Goal: Transaction & Acquisition: Purchase product/service

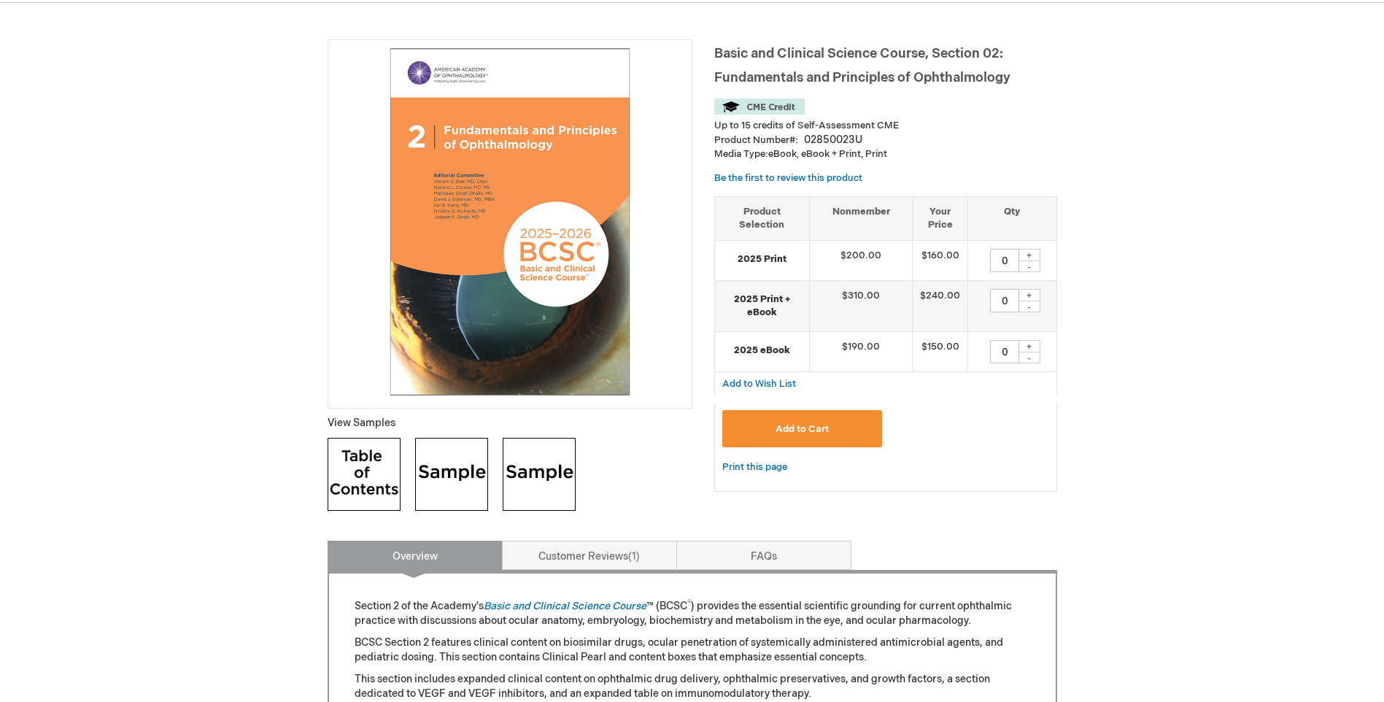
scroll to position [146, 0]
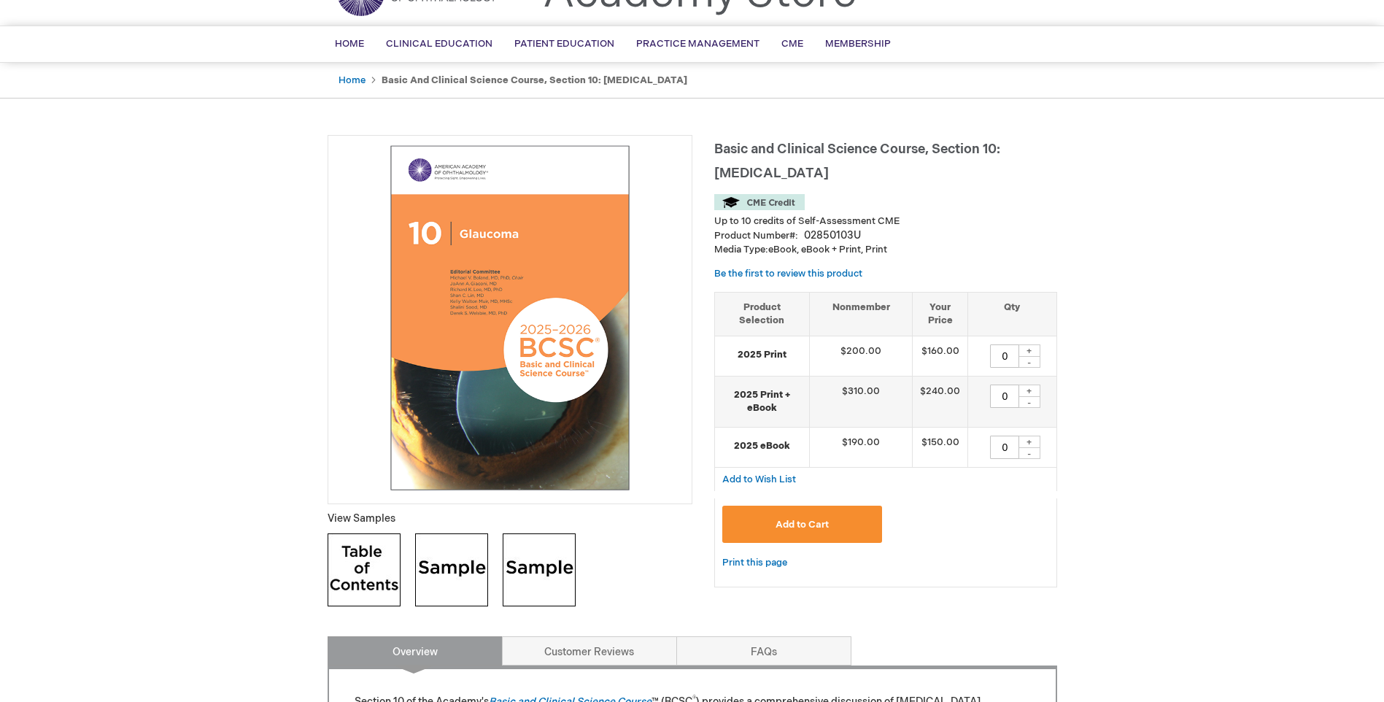
scroll to position [73, 0]
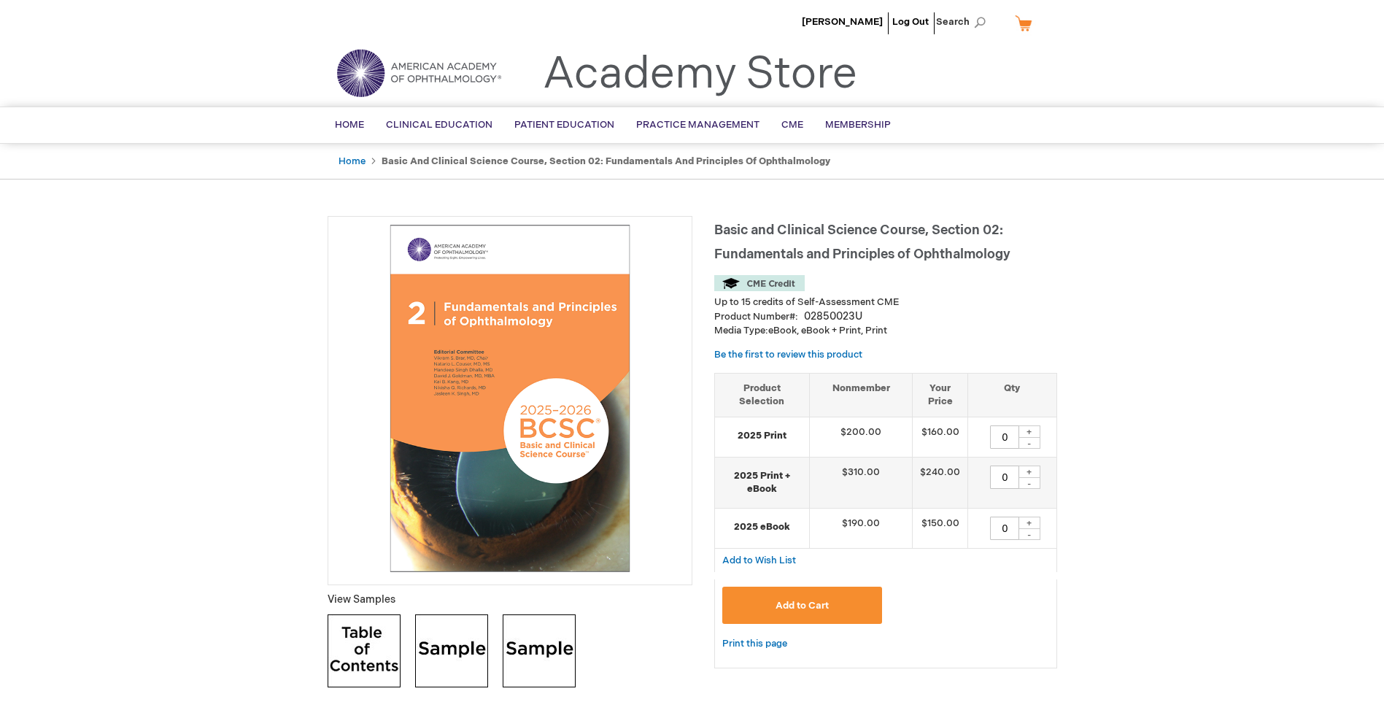
click at [772, 616] on button "Add to Cart" at bounding box center [802, 604] width 160 height 37
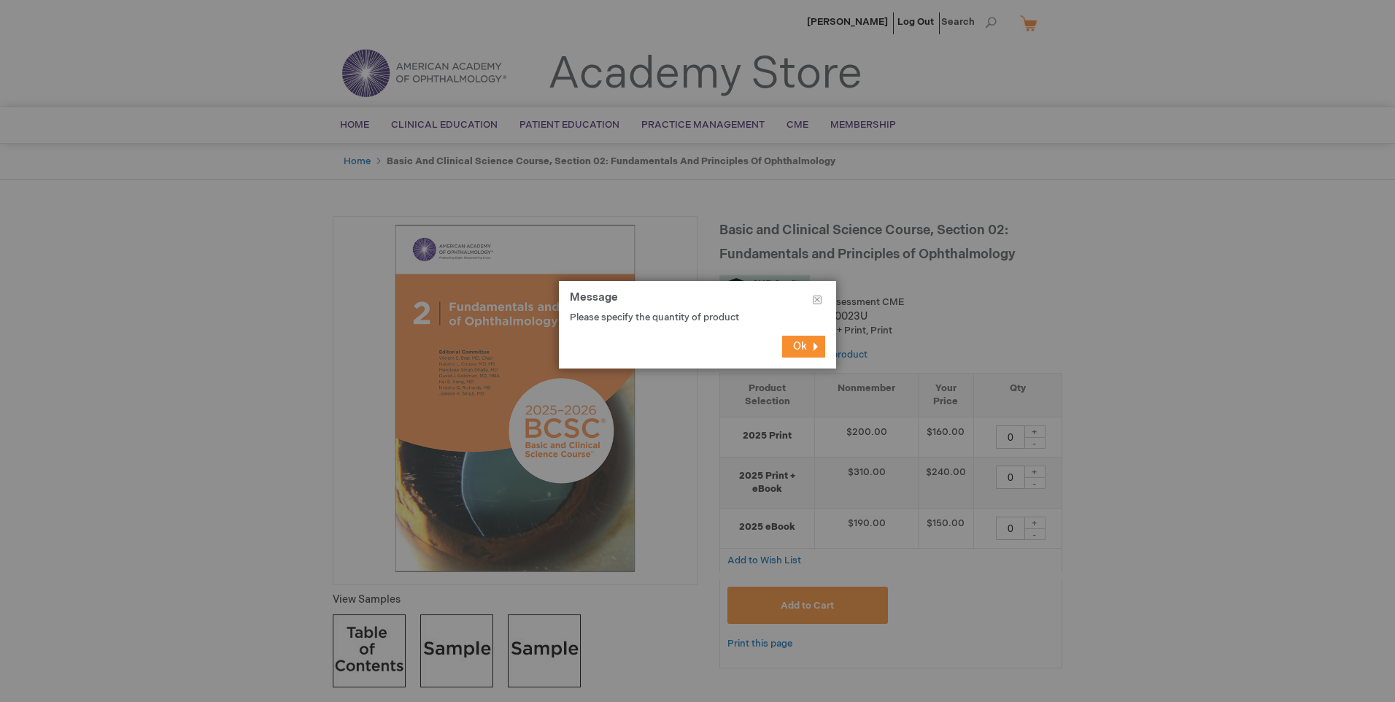
drag, startPoint x: 801, startPoint y: 346, endPoint x: 891, endPoint y: 389, distance: 100.5
click at [803, 346] on span "Ok" at bounding box center [800, 346] width 14 height 12
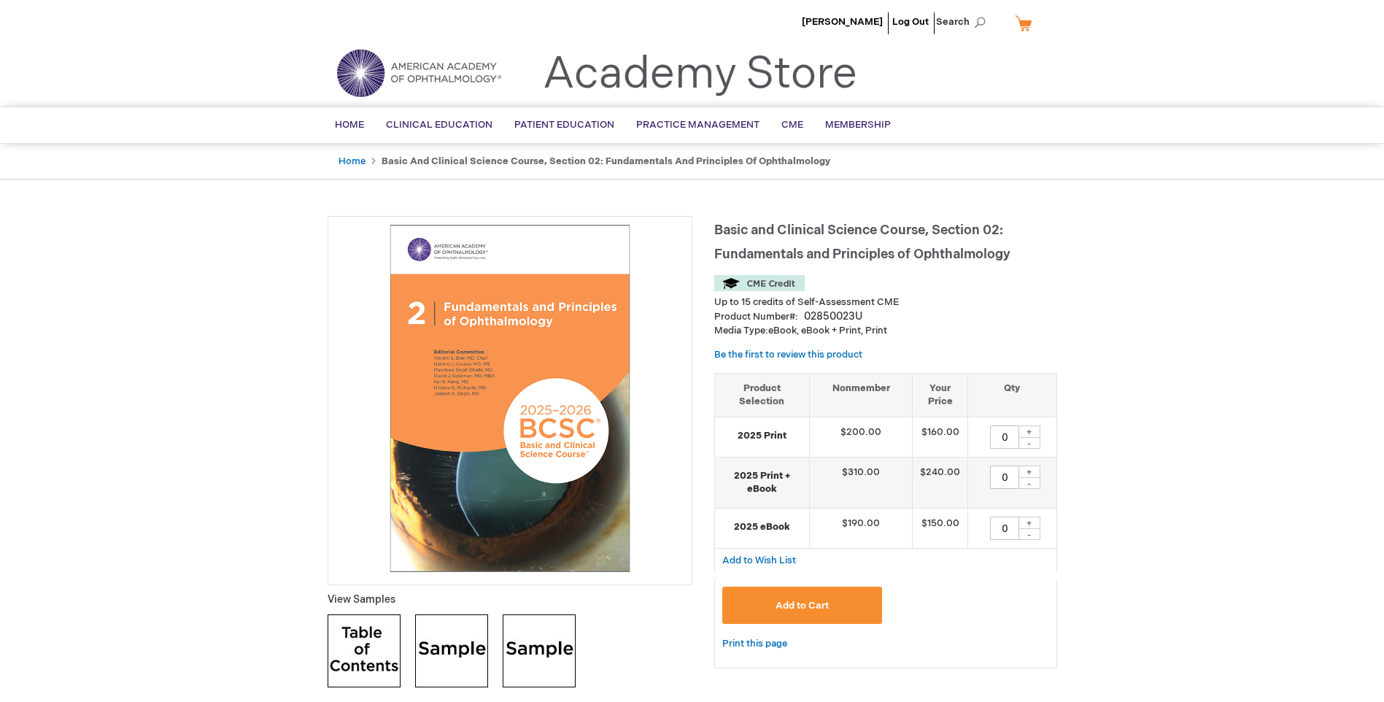
click at [1027, 433] on div "+" at bounding box center [1029, 431] width 22 height 12
type input "1"
click at [804, 600] on span "Add to Cart" at bounding box center [801, 606] width 53 height 12
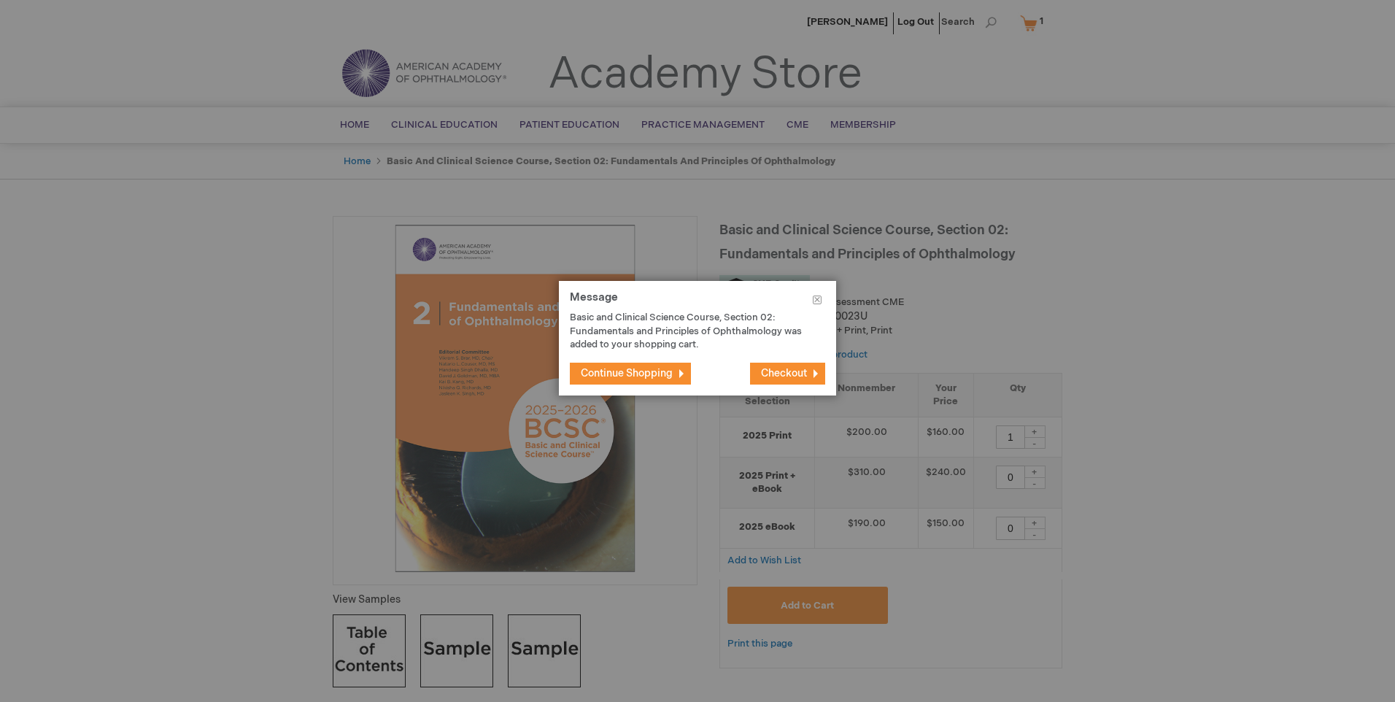
click at [654, 377] on span "Continue Shopping" at bounding box center [627, 373] width 92 height 12
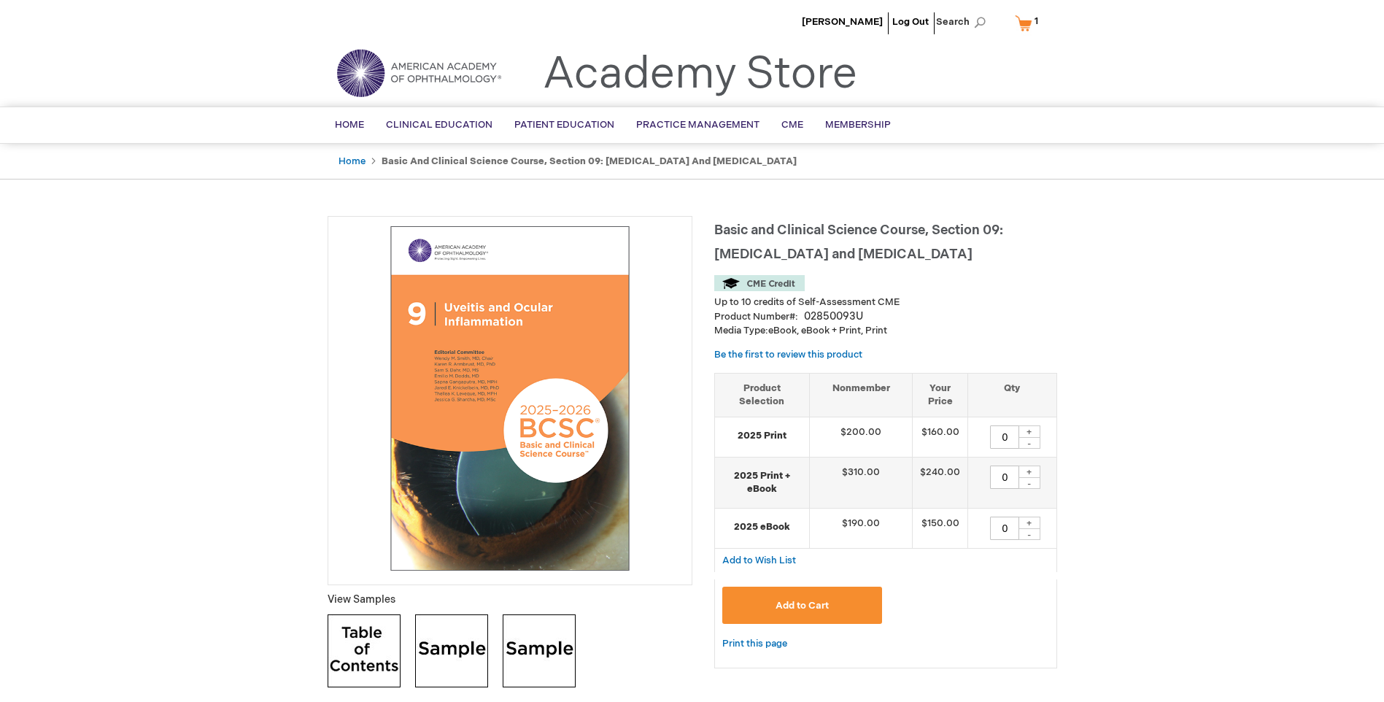
click at [1026, 431] on div "+" at bounding box center [1029, 431] width 22 height 12
type input "1"
click at [814, 609] on span "Add to Cart" at bounding box center [801, 606] width 53 height 12
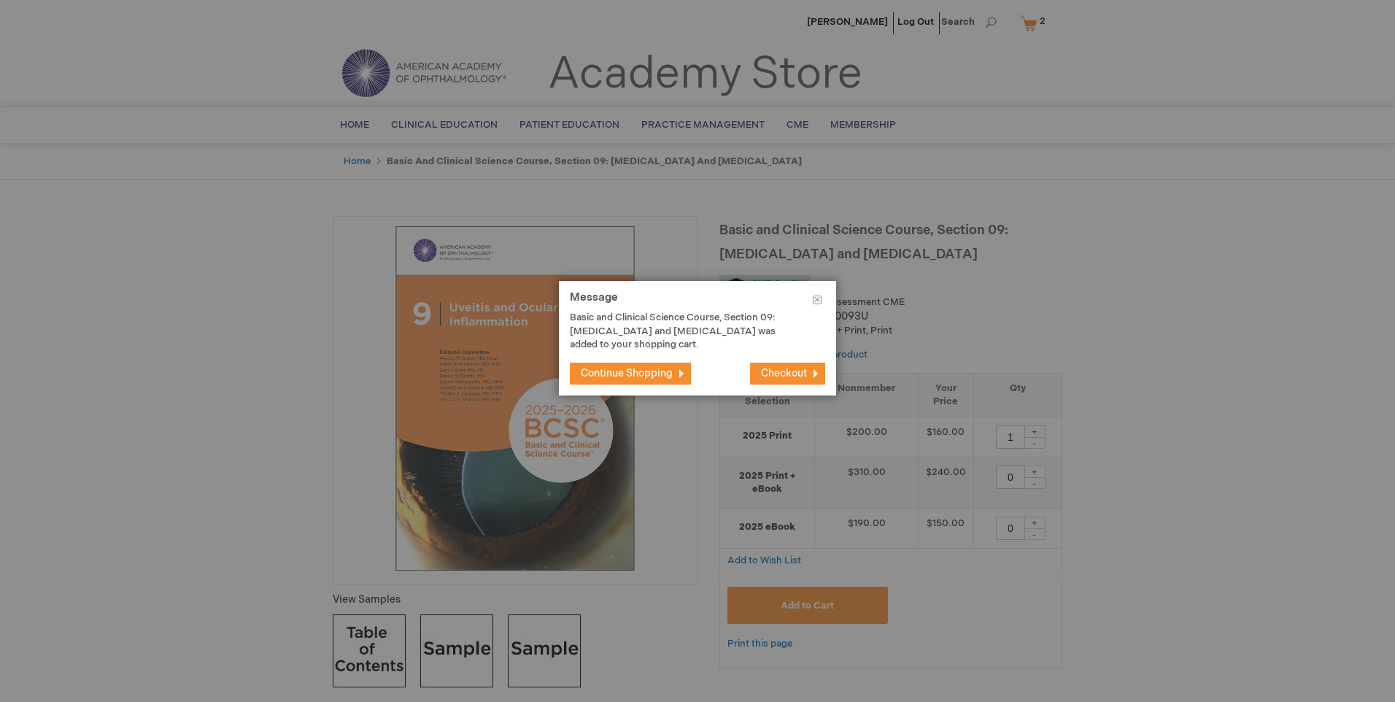
click at [654, 376] on span "Continue Shopping" at bounding box center [627, 373] width 92 height 12
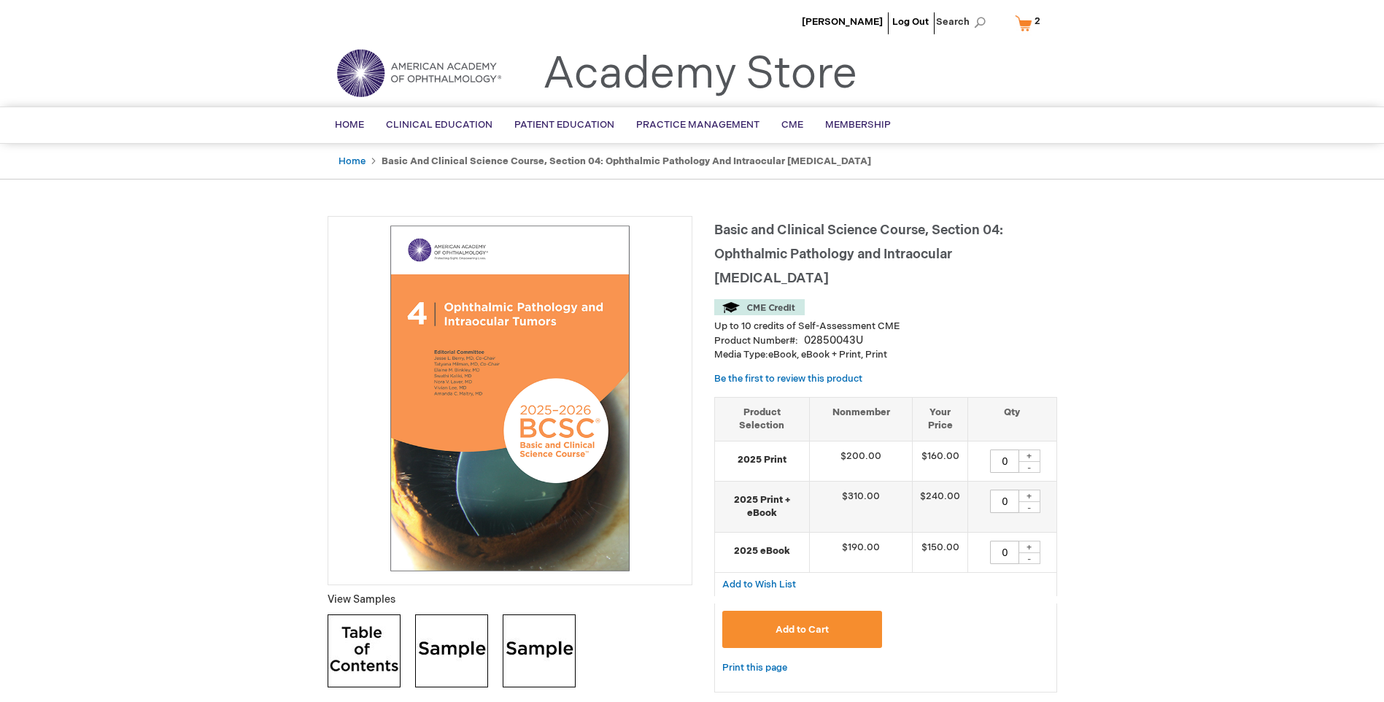
click at [1027, 449] on div "+" at bounding box center [1029, 455] width 22 height 12
type input "1"
click at [850, 611] on button "Add to Cart" at bounding box center [802, 629] width 160 height 37
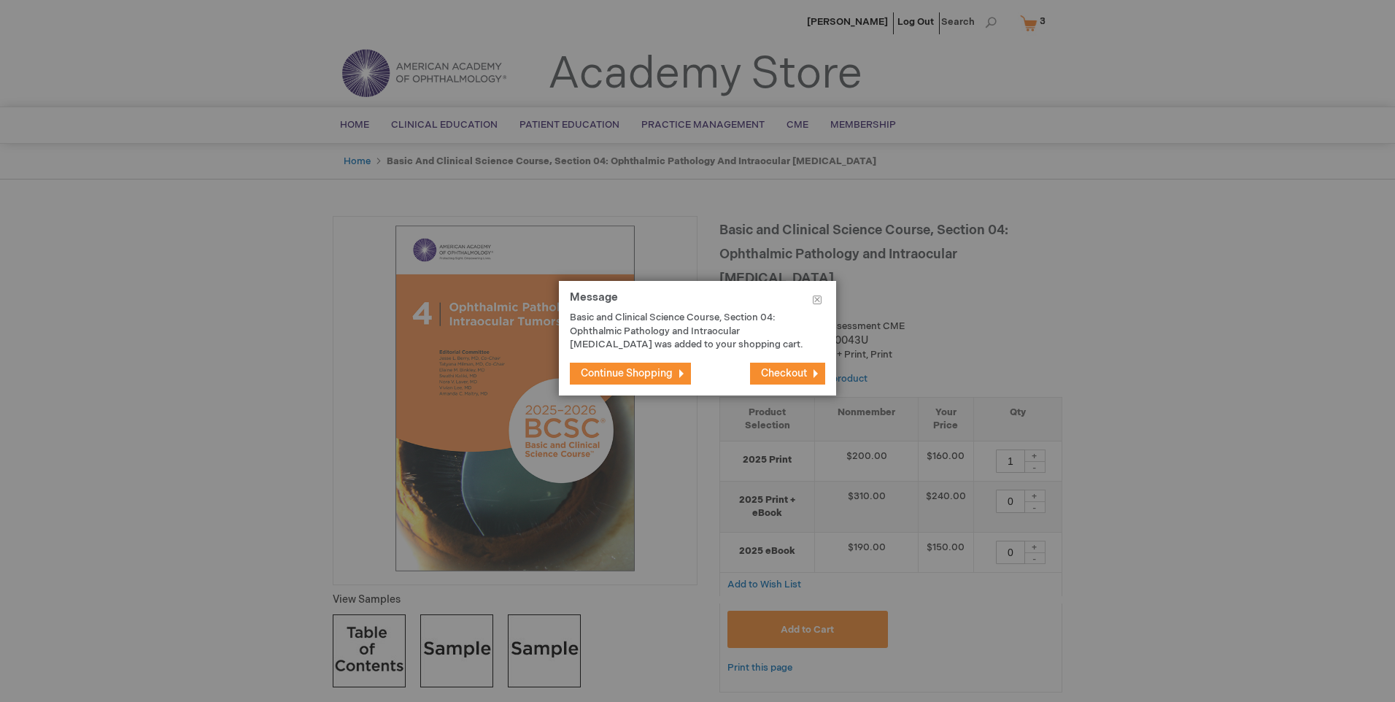
click at [641, 376] on span "Continue Shopping" at bounding box center [627, 373] width 92 height 12
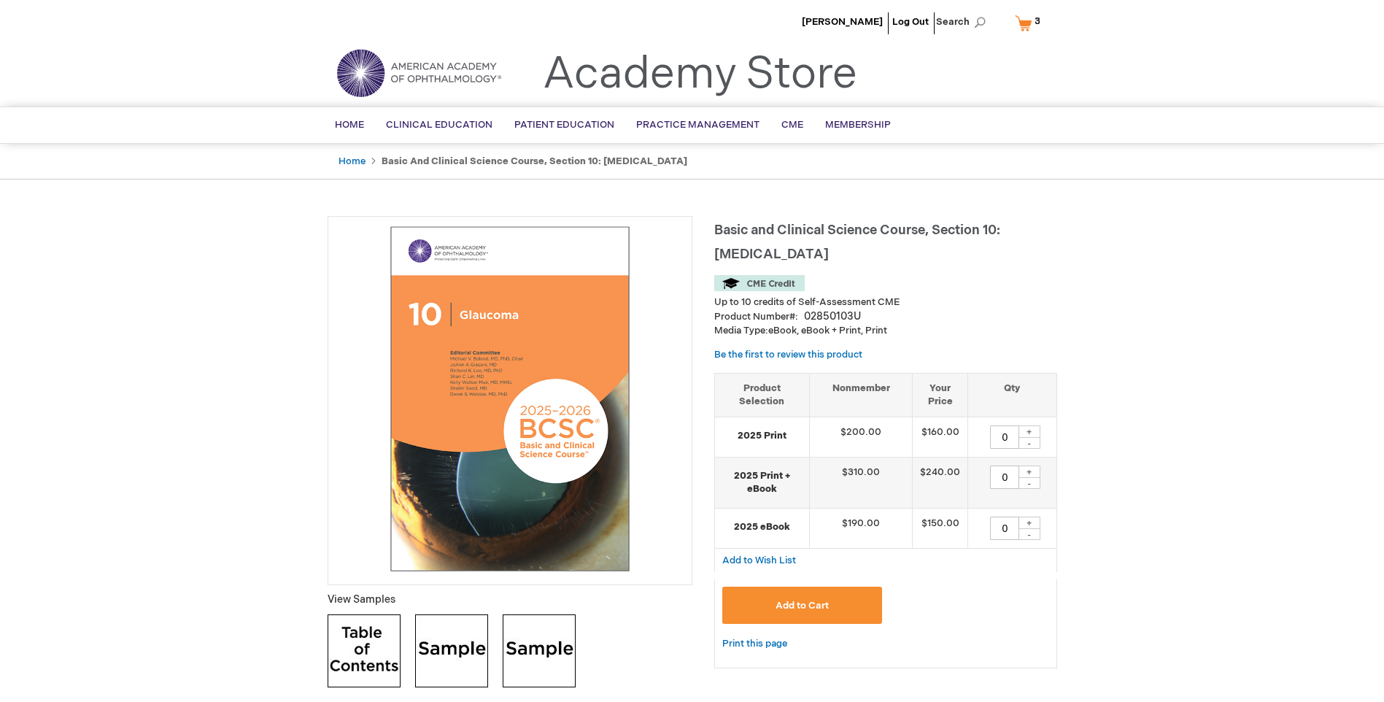
click at [1032, 433] on div "+" at bounding box center [1029, 431] width 22 height 12
type input "1"
click at [839, 602] on button "Add to Cart" at bounding box center [802, 604] width 160 height 37
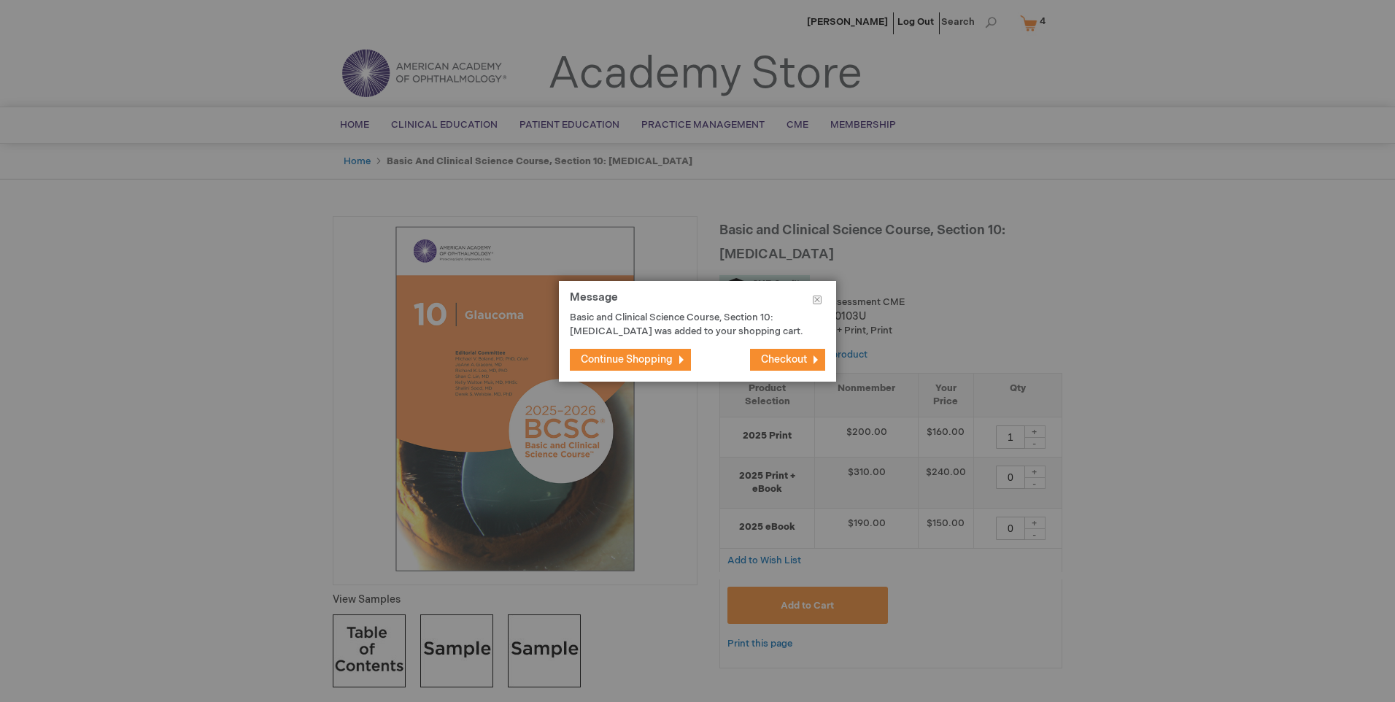
click at [773, 368] on button "Checkout" at bounding box center [787, 360] width 75 height 22
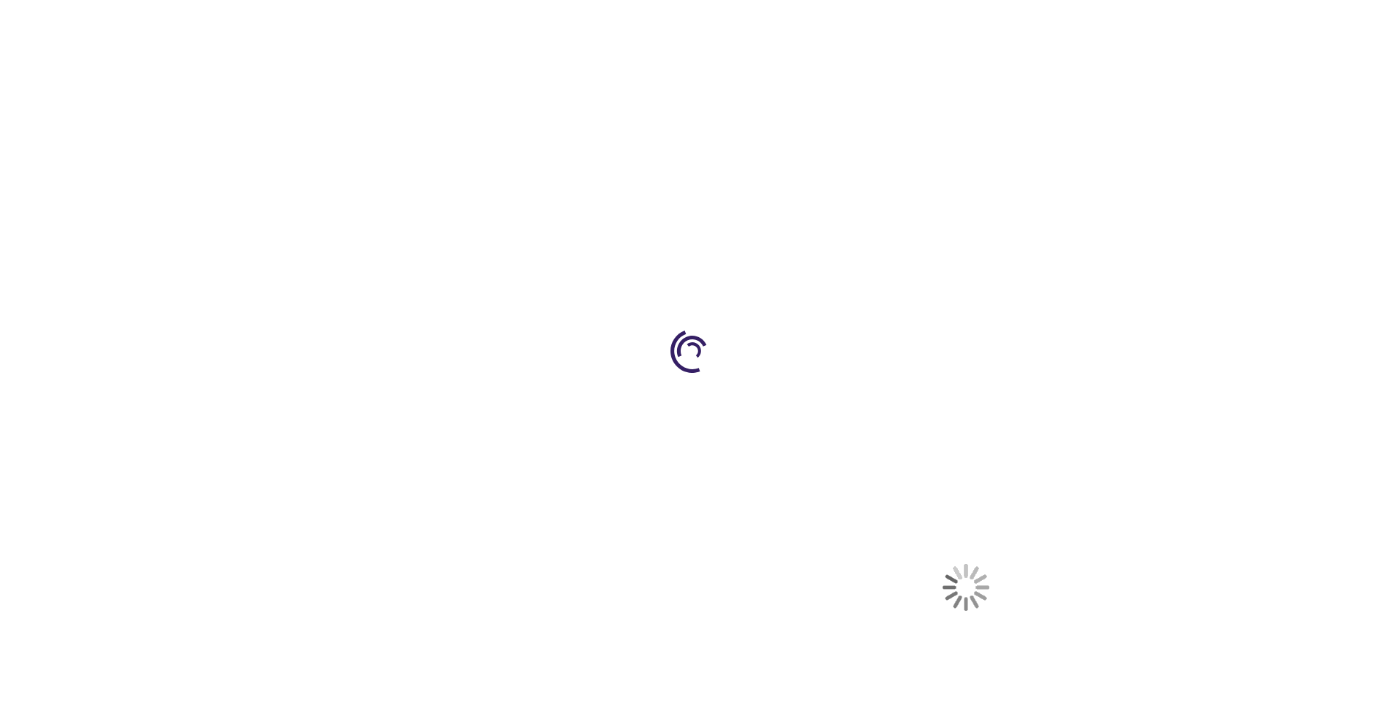
select select "US"
select select "21"
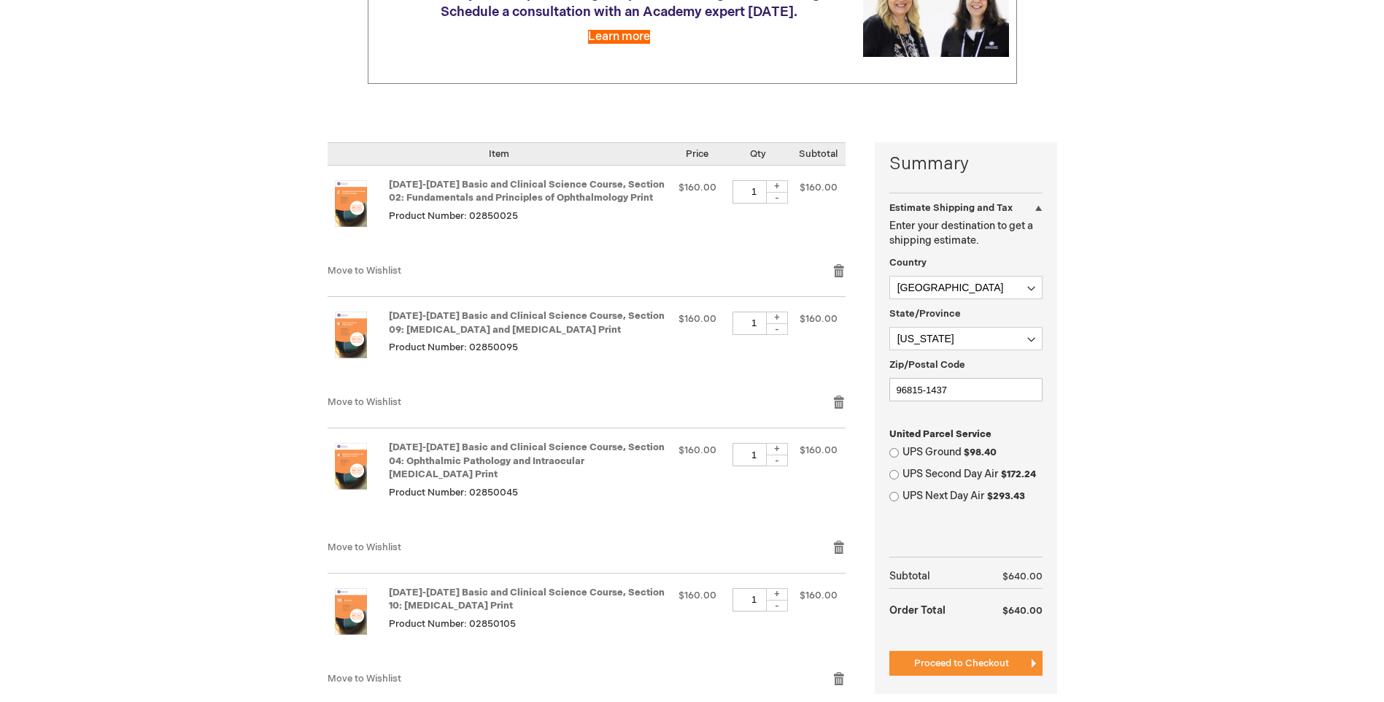
scroll to position [219, 0]
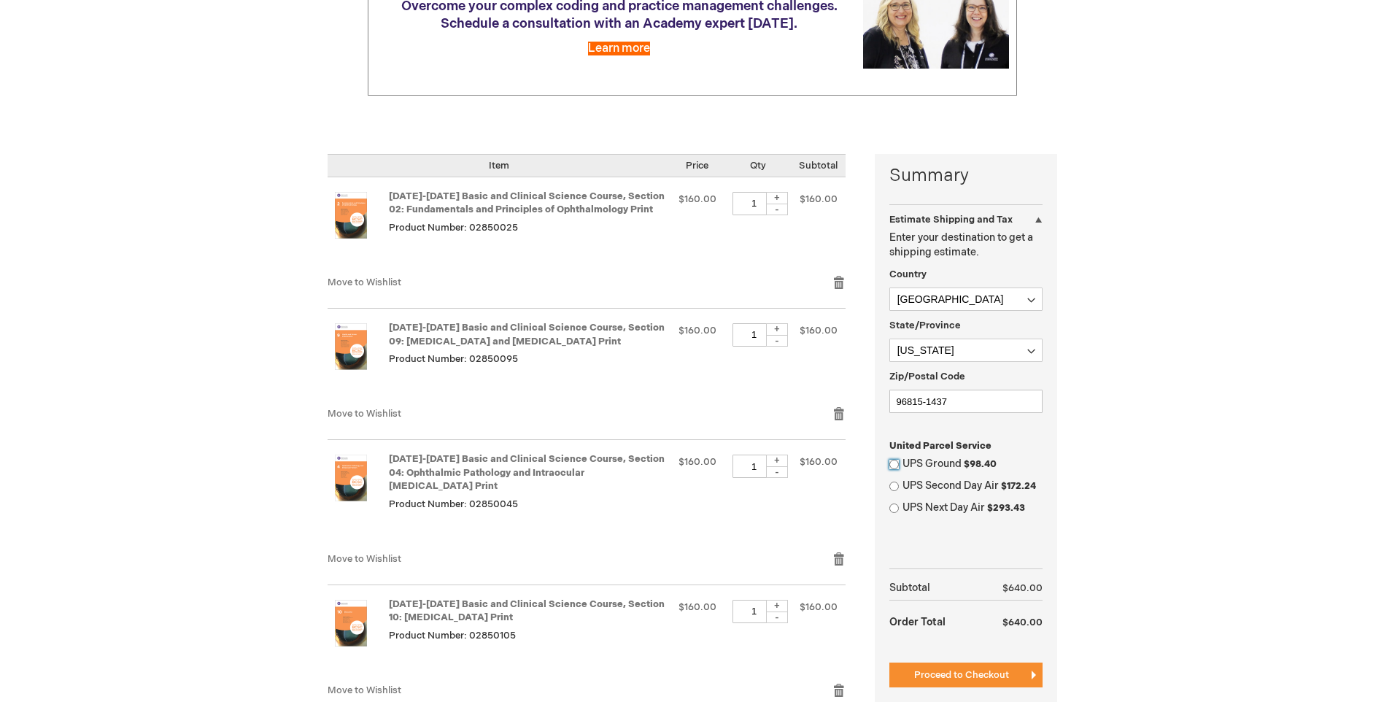
click at [894, 460] on input "UPS Ground $98.40" at bounding box center [893, 464] width 9 height 9
radio input "true"
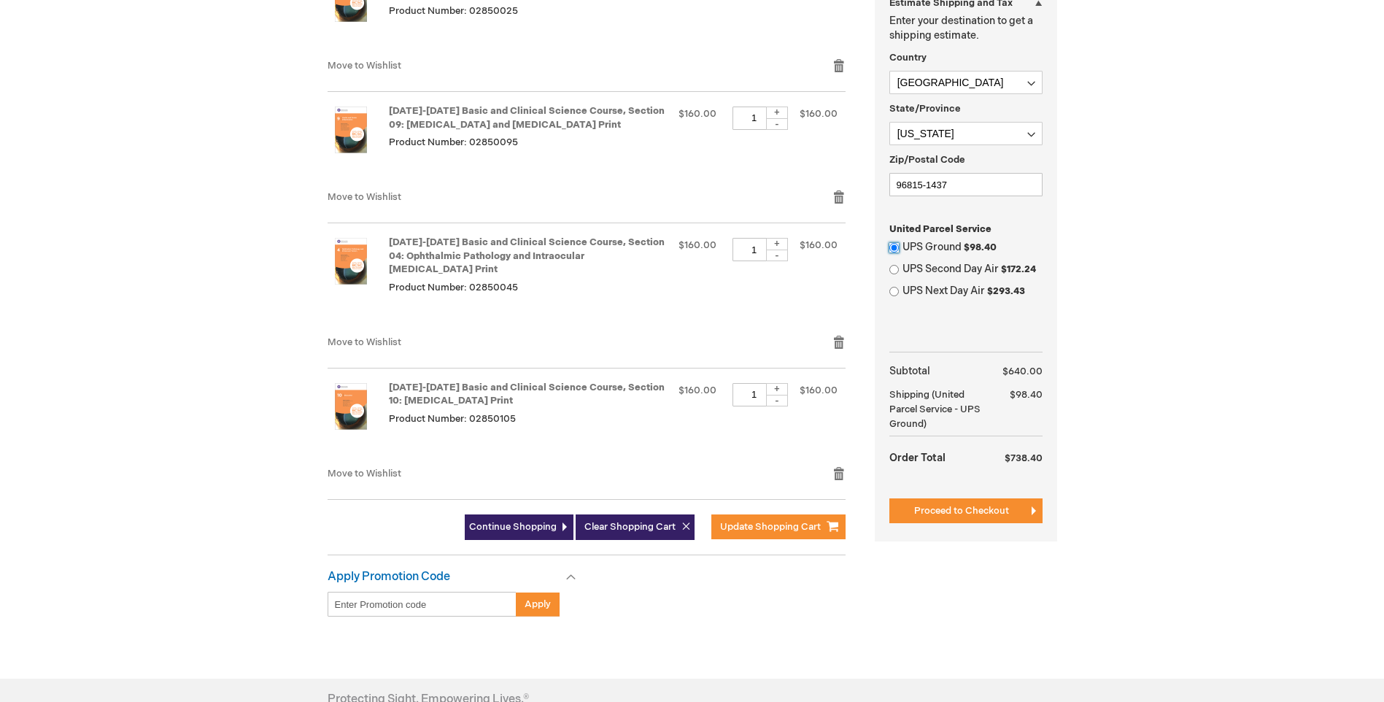
scroll to position [438, 0]
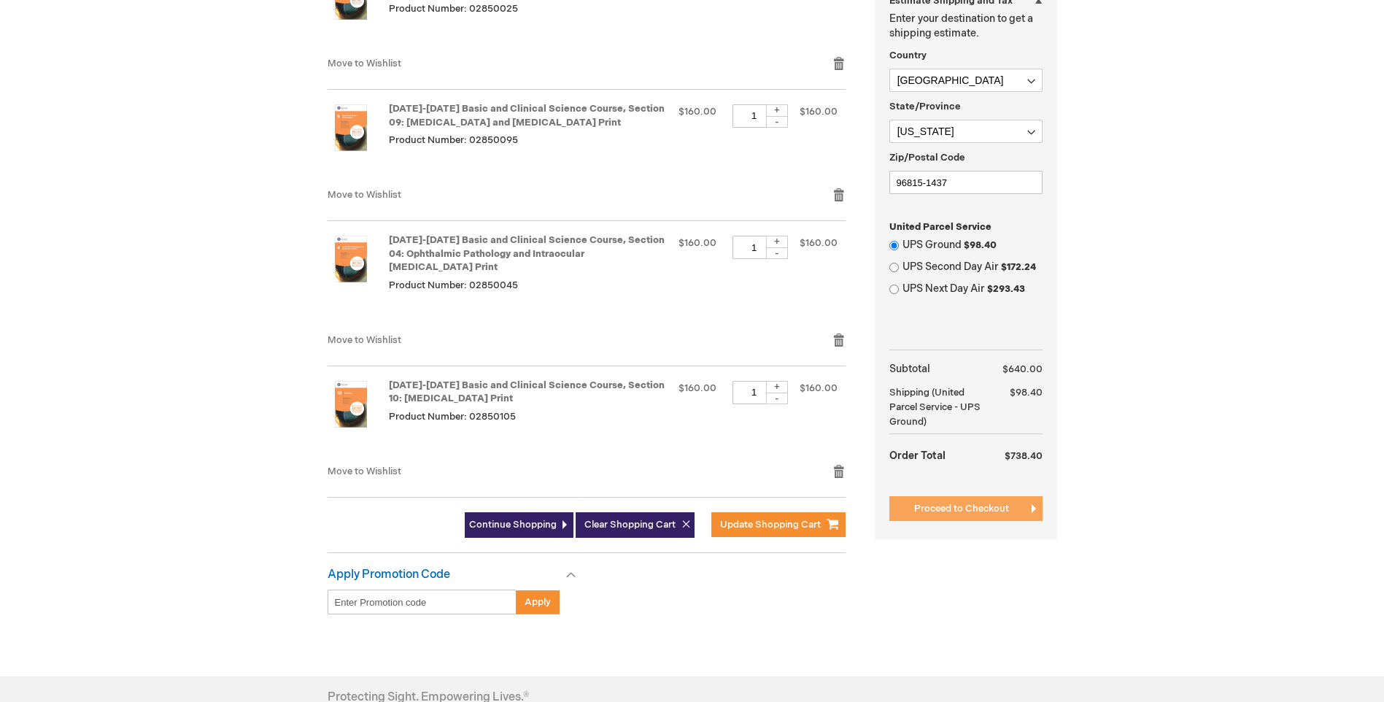
click at [952, 508] on span "Proceed to Checkout" at bounding box center [961, 509] width 95 height 12
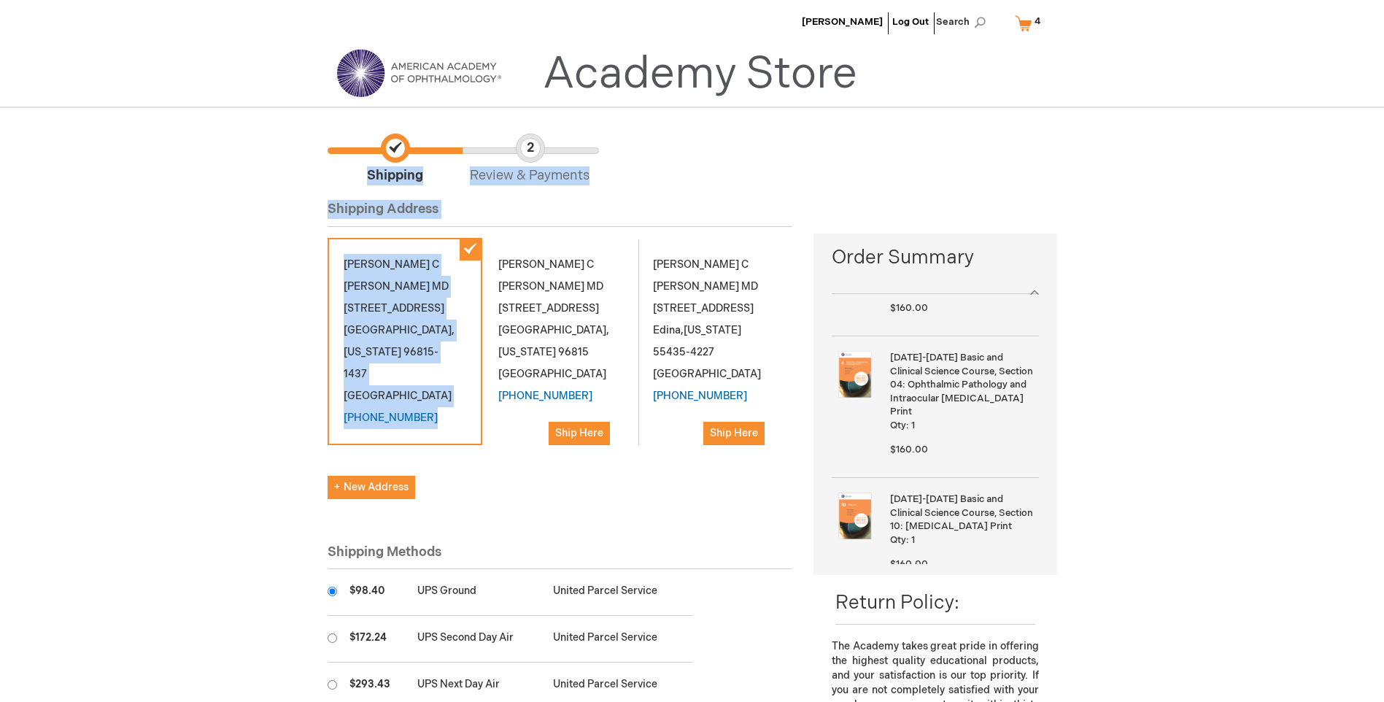
drag, startPoint x: 414, startPoint y: 414, endPoint x: 323, endPoint y: 419, distance: 91.3
click at [323, 419] on main "Checkout Log In Close Log In Email Address Password Log In Forgot Your Password?" at bounding box center [692, 588] width 751 height 939
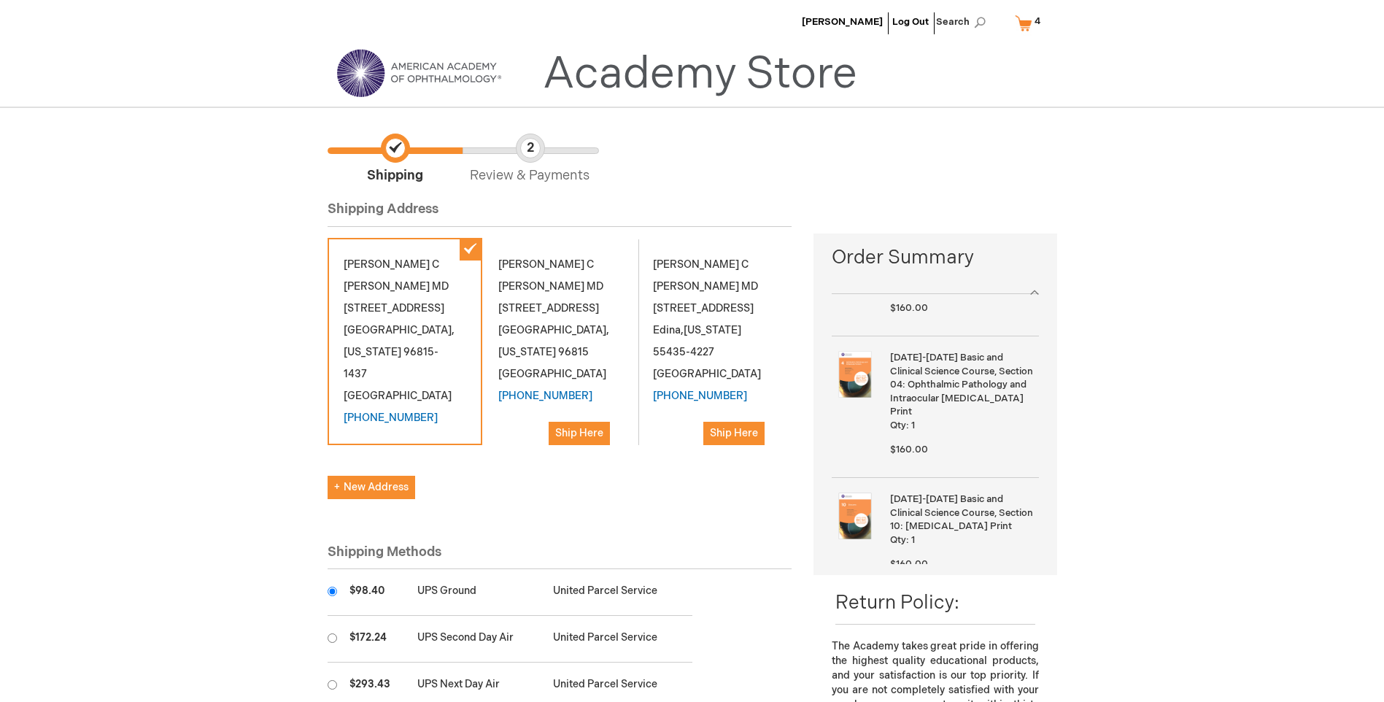
click at [326, 418] on main "Checkout Log In Close Log In Email Address Password Log In Forgot Your Password?" at bounding box center [692, 588] width 751 height 939
click at [414, 416] on div "Wendell C Danforth MD 1620 Ala Moana Blvd Ste 500 Honolulu , Hawaii 96815-1437 …" at bounding box center [404, 341] width 155 height 207
click at [347, 417] on link "(910) 584-1184" at bounding box center [391, 417] width 94 height 12
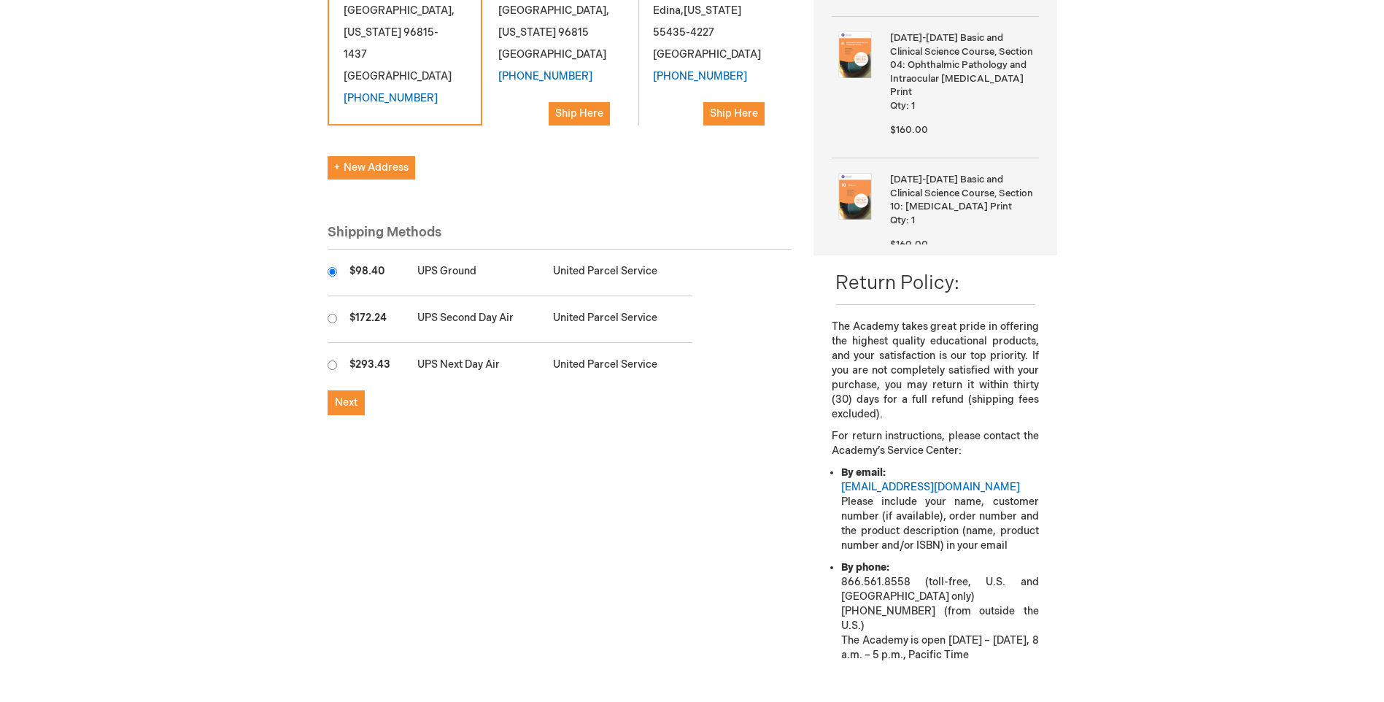
scroll to position [227, 0]
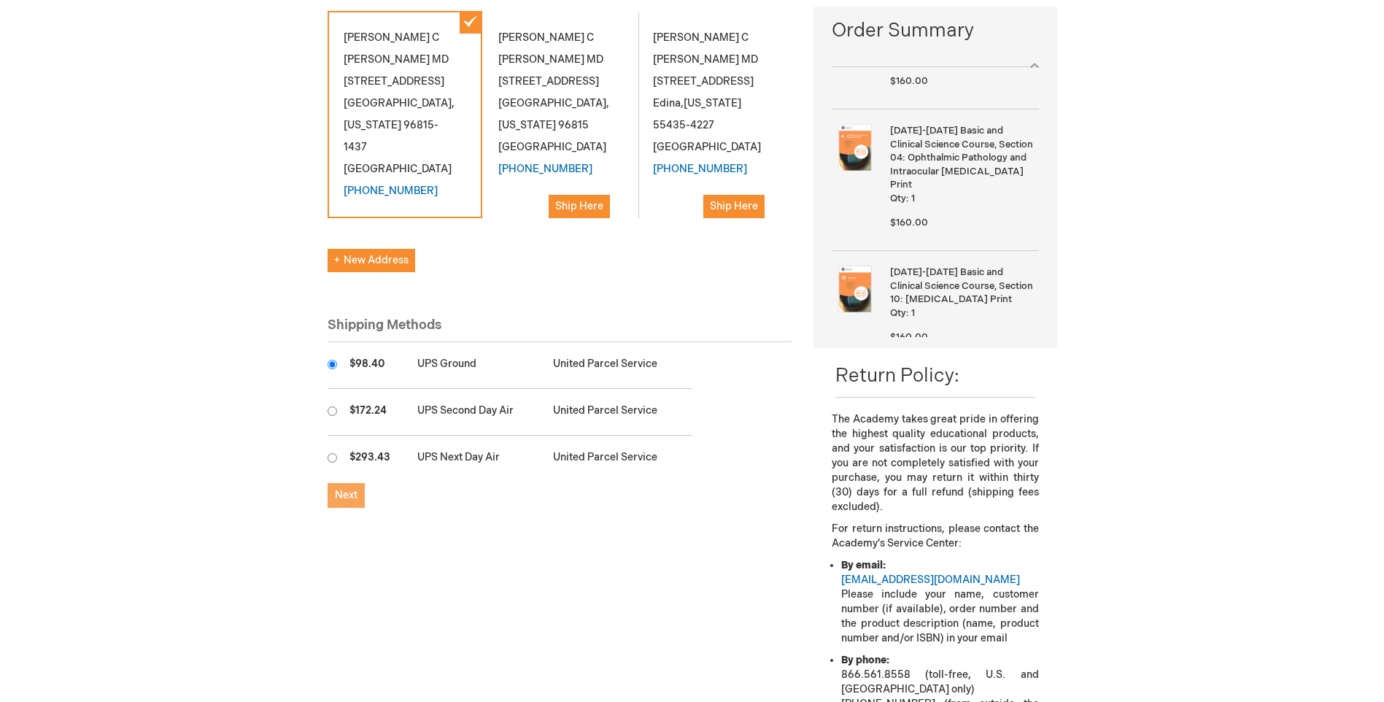
click at [360, 508] on button "Next" at bounding box center [345, 495] width 37 height 25
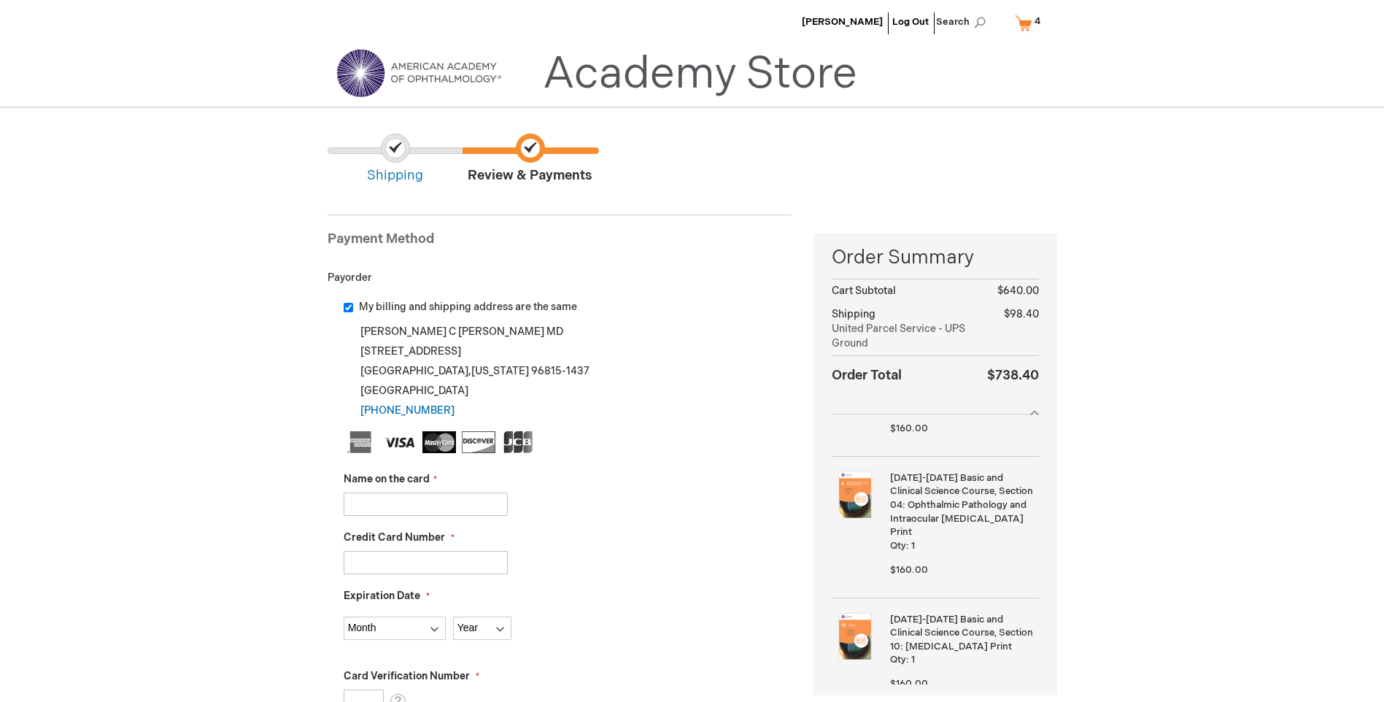
click at [403, 505] on input "Name on the card" at bounding box center [426, 503] width 164 height 23
click at [438, 505] on input "5378020000142019" at bounding box center [426, 503] width 164 height 23
drag, startPoint x: 444, startPoint y: 504, endPoint x: 148, endPoint y: 478, distance: 297.3
type input "WENDELL C DANFORTH MD"
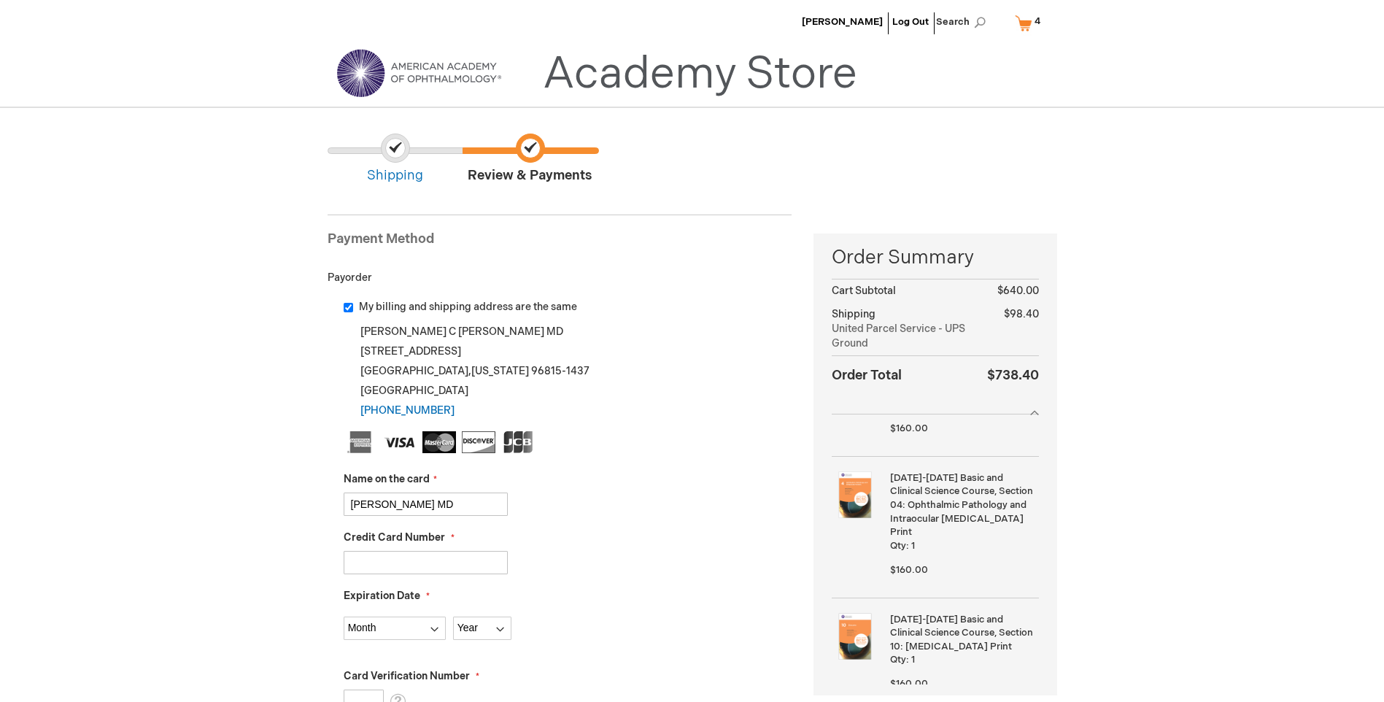
click at [465, 556] on input "Credit Card Number" at bounding box center [426, 562] width 164 height 23
type input "5378020000142019"
click at [429, 635] on select "Month 01 - January 02 - February 03 - March 04 - April 05 - May 06 - June 07 - …" at bounding box center [395, 627] width 102 height 23
select select "4"
click at [344, 616] on select "Month 01 - January 02 - February 03 - March 04 - April 05 - May 06 - June 07 - …" at bounding box center [395, 627] width 102 height 23
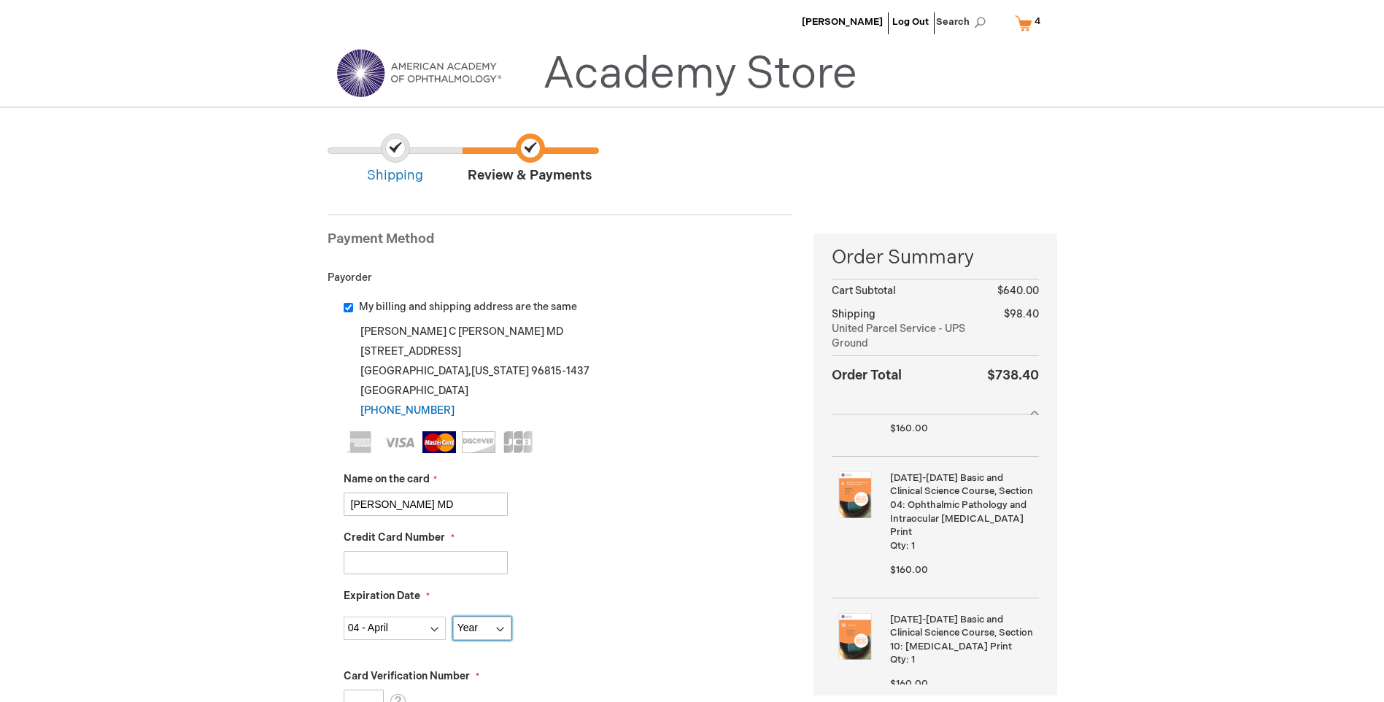
click at [494, 632] on select "Year 2025 2026 2027 2028 2029 2030 2031 2032 2033 2034 2035" at bounding box center [482, 627] width 58 height 23
select select "2027"
click at [453, 616] on select "Year 2025 2026 2027 2028 2029 2030 2031 2032 2033 2034 2035" at bounding box center [482, 627] width 58 height 23
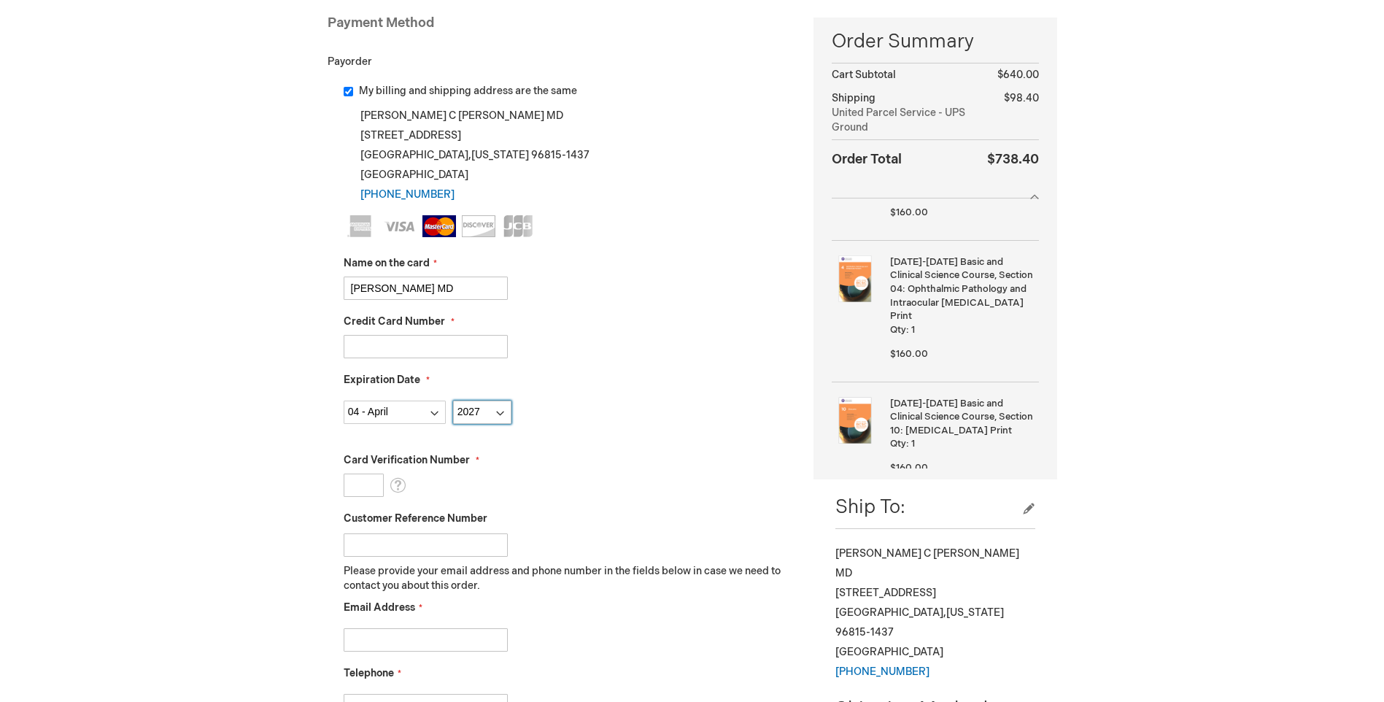
scroll to position [219, 0]
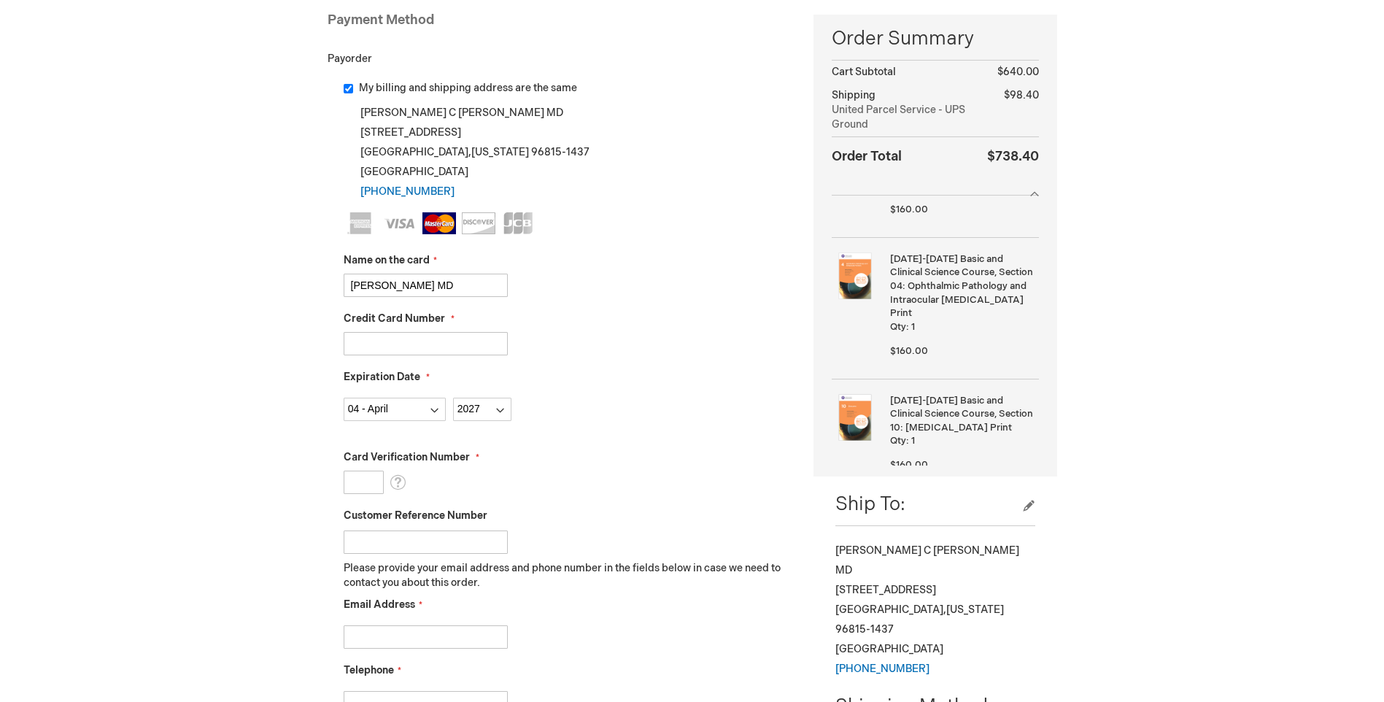
click at [369, 492] on input "Card Verification Number" at bounding box center [364, 481] width 40 height 23
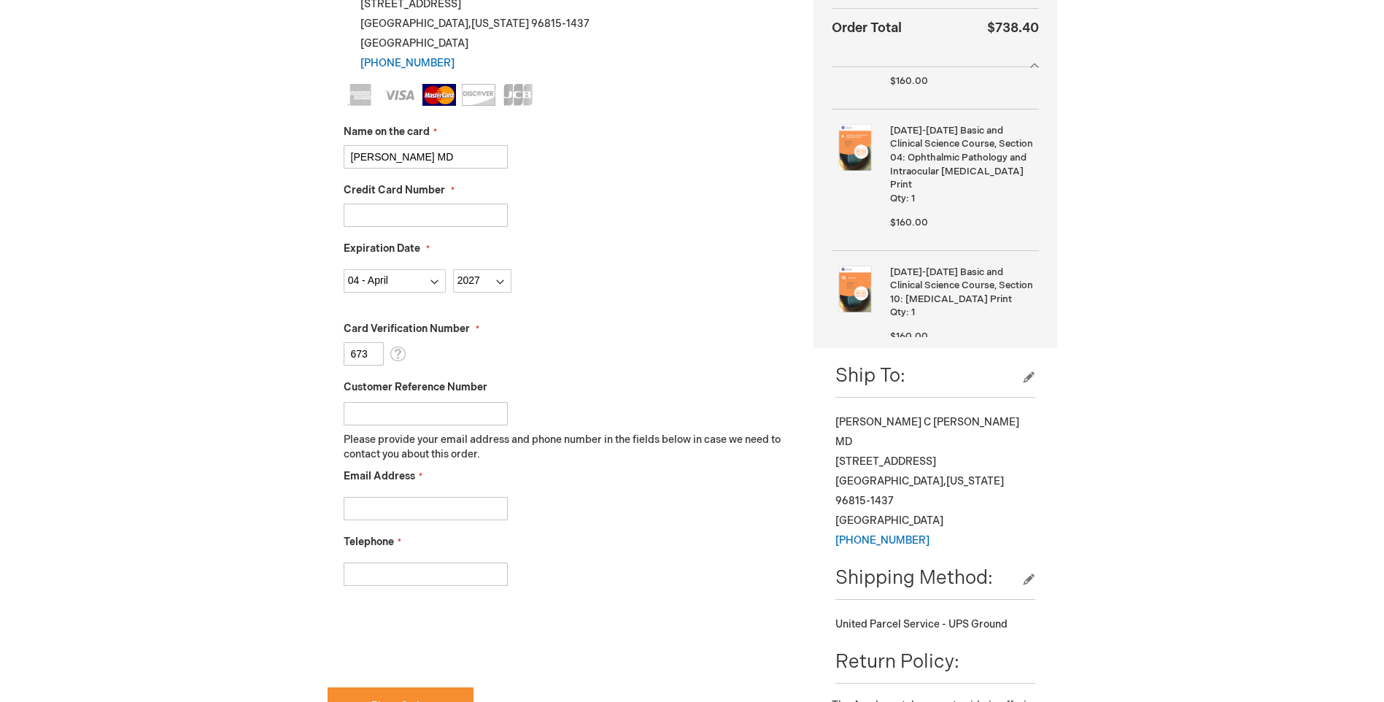
scroll to position [365, 0]
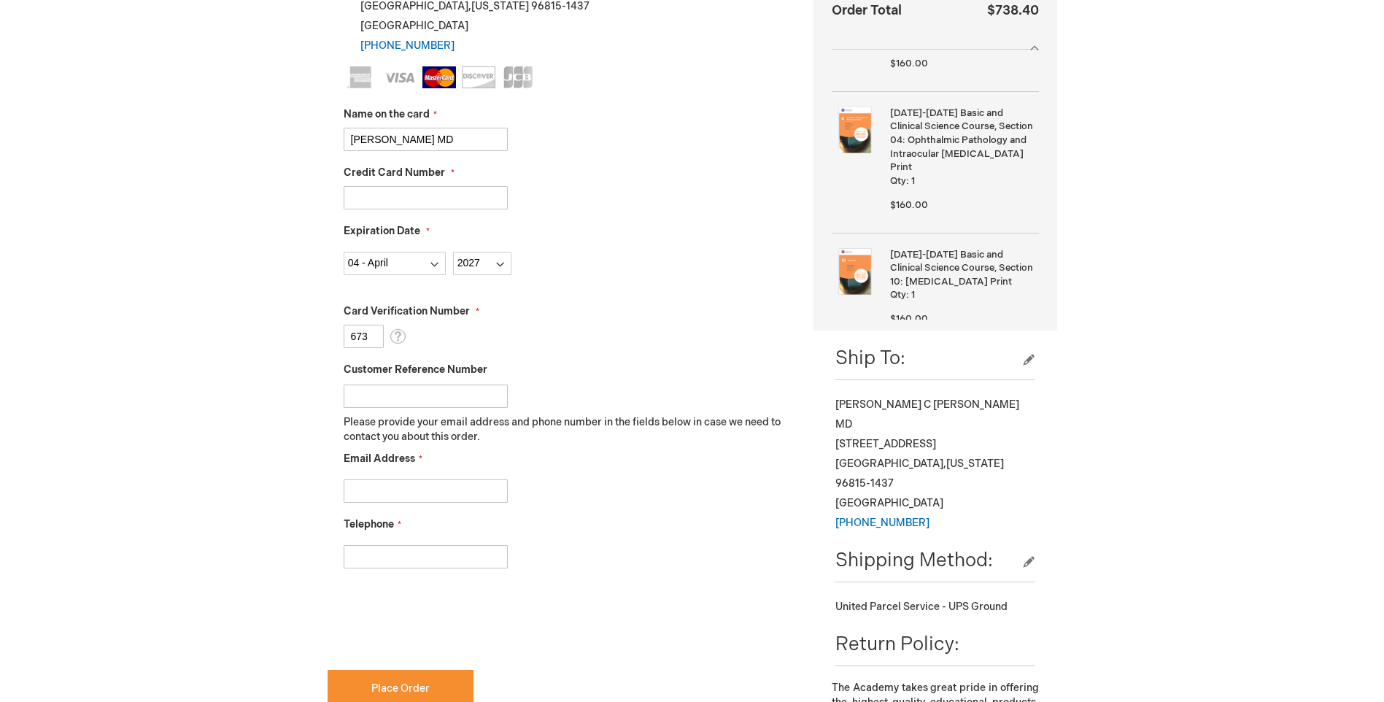
type input "673"
click at [395, 495] on input "Email Address" at bounding box center [426, 490] width 164 height 23
type input "wendell.danforth@yahoo.com"
type input "8082279178"
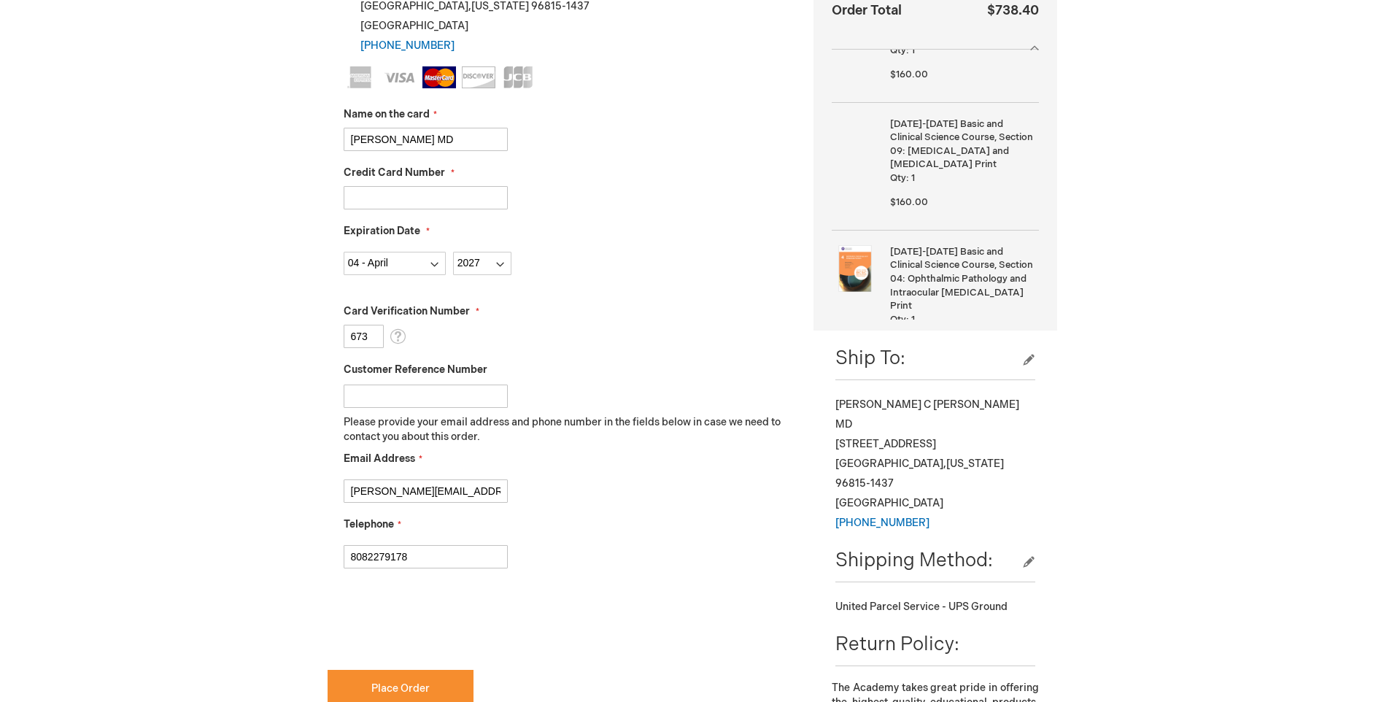
scroll to position [92, 0]
checkbox input "true"
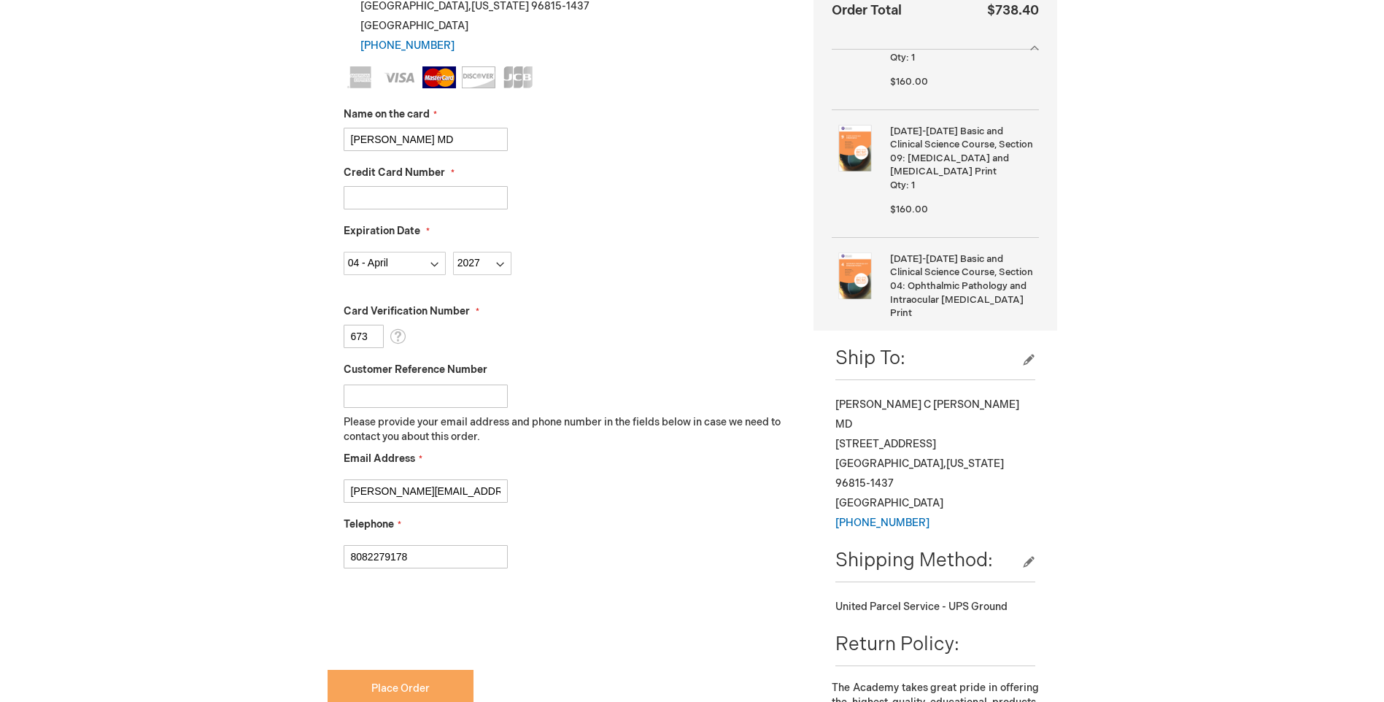
click at [365, 681] on button "Place Order" at bounding box center [400, 688] width 146 height 37
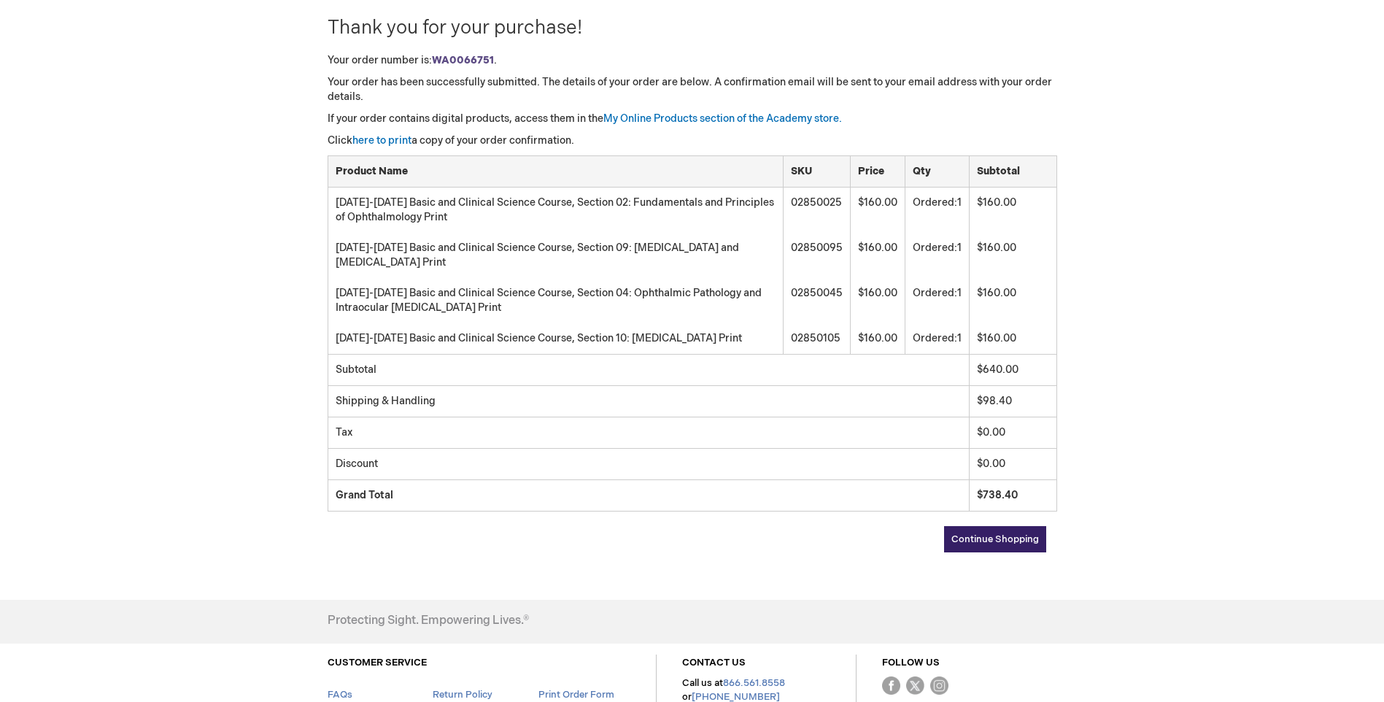
scroll to position [191, 0]
